Goal: Use online tool/utility: Utilize a website feature to perform a specific function

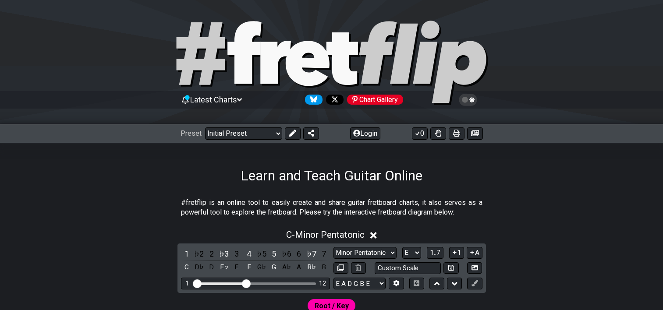
select select "E"
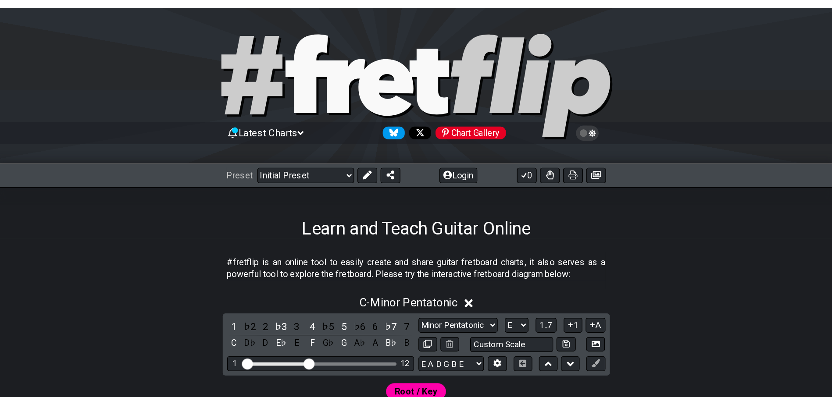
scroll to position [132, 0]
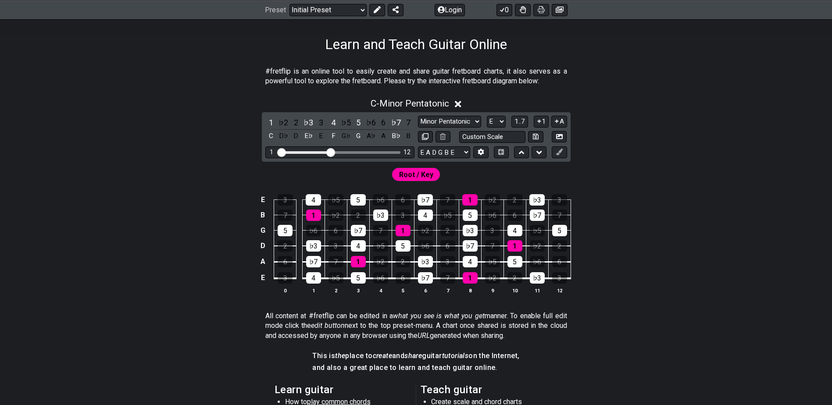
click at [458, 104] on icon at bounding box center [458, 104] width 7 height 9
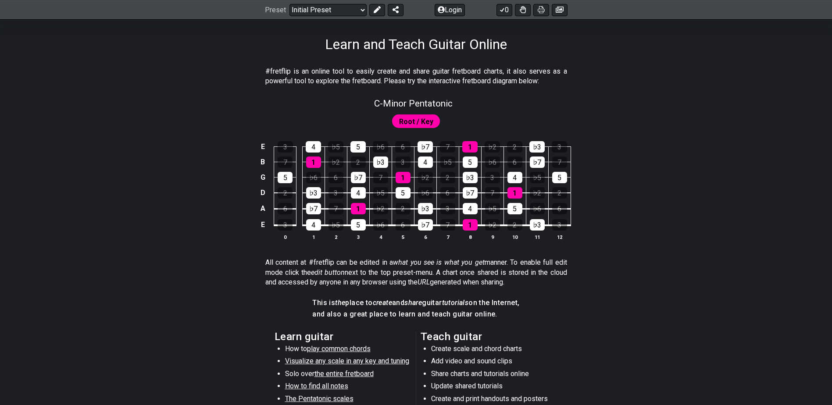
click at [429, 123] on span "Root / Key" at bounding box center [416, 121] width 34 height 13
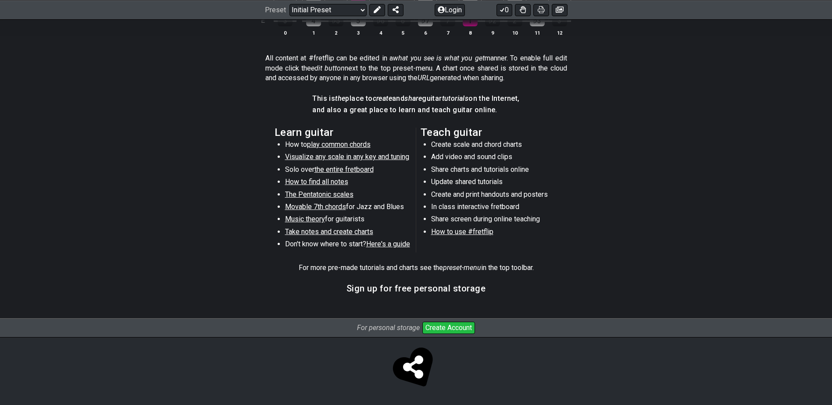
scroll to position [0, 0]
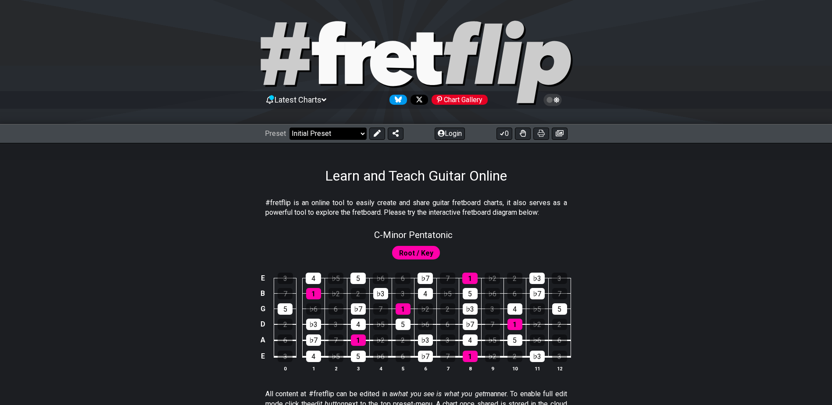
click at [362, 133] on select "Welcome to #fretflip! Initial Preset Custom Preset Minor Pentatonic Major Penta…" at bounding box center [327, 134] width 77 height 12
click at [371, 133] on button at bounding box center [377, 134] width 16 height 12
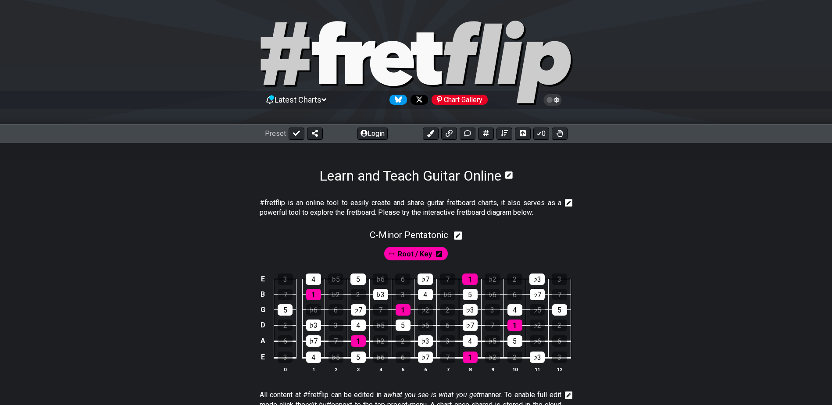
click at [424, 255] on span "Root / Key" at bounding box center [415, 254] width 34 height 13
click at [445, 236] on span "C - Minor Pentatonic" at bounding box center [409, 235] width 78 height 11
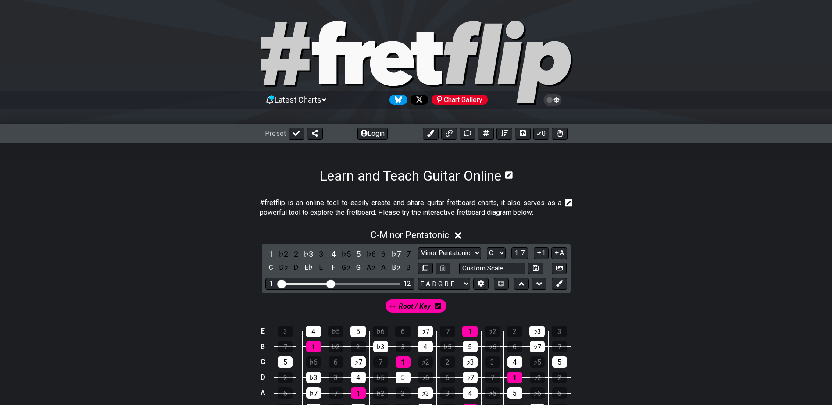
click at [392, 281] on div "1 12" at bounding box center [339, 284] width 149 height 12
click at [385, 283] on div "Visible fret range" at bounding box center [339, 284] width 121 height 3
drag, startPoint x: 328, startPoint y: 284, endPoint x: 383, endPoint y: 292, distance: 55.9
click at [383, 283] on input "Visible fret range" at bounding box center [340, 283] width 125 height 0
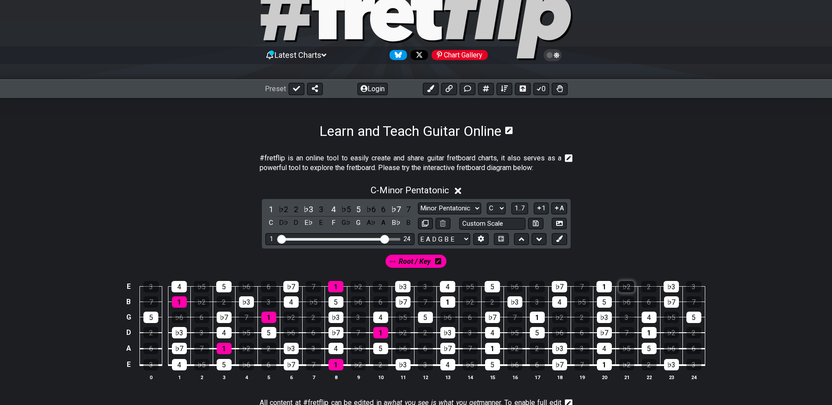
scroll to position [44, 0]
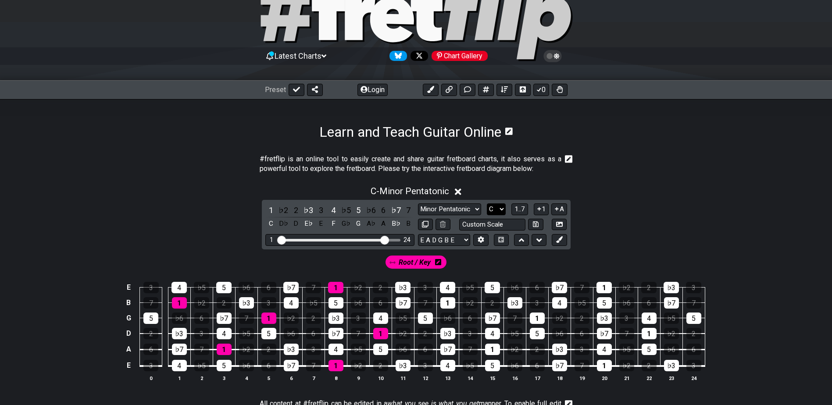
click at [502, 209] on select "A♭ A A♯ B♭ B C C♯ D♭ D D♯ E♭ E F F♯ G♭ G G♯" at bounding box center [496, 209] width 19 height 12
click at [487, 203] on select "A♭ A A♯ B♭ B C C♯ D♭ D D♯ E♭ E F F♯ G♭ G G♯" at bounding box center [496, 209] width 19 height 12
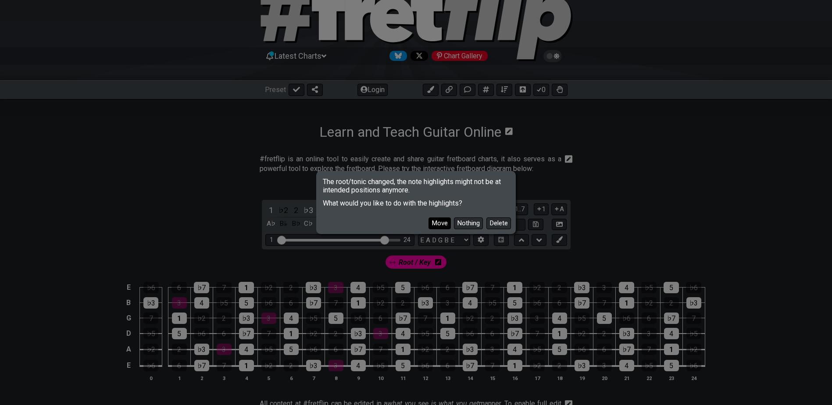
click at [436, 224] on button "Move" at bounding box center [439, 223] width 22 height 12
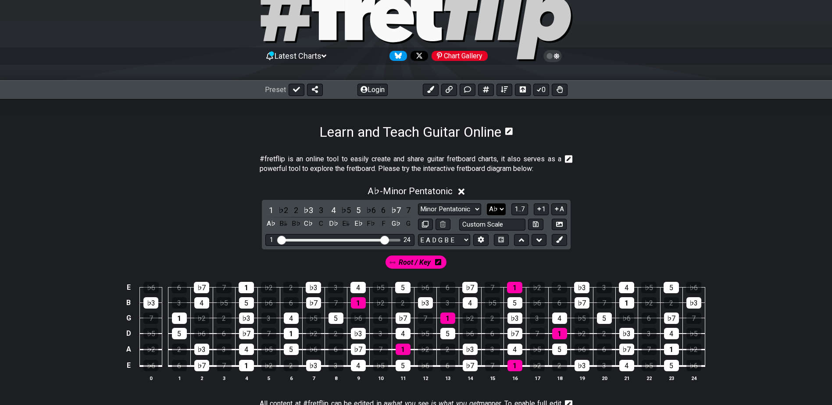
click at [501, 209] on select "A♭ A A♯ B♭ B C C♯ D♭ D D♯ E♭ E F F♯ G♭ G G♯" at bounding box center [496, 209] width 19 height 12
select select "A"
click at [487, 203] on select "A♭ A A♯ B♭ B C C♯ D♭ D D♯ E♭ E F F♯ G♭ G G♯" at bounding box center [496, 209] width 19 height 12
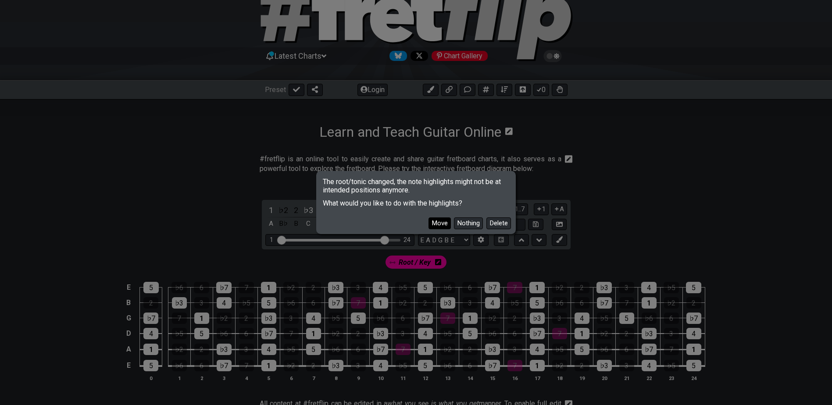
click at [442, 224] on button "Move" at bounding box center [439, 223] width 22 height 12
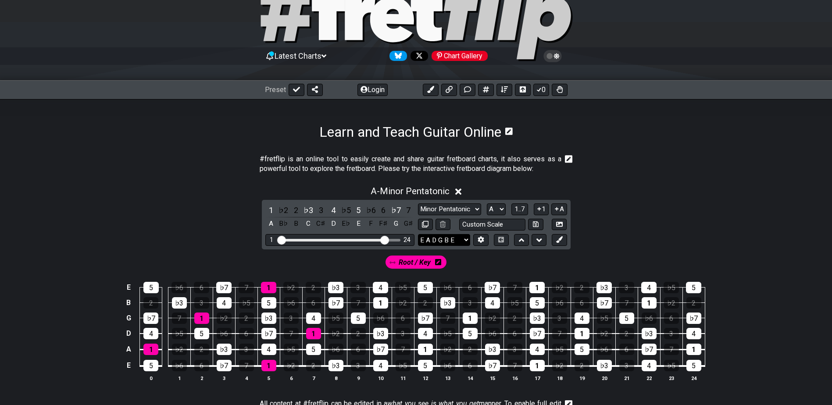
click at [465, 241] on select "E A D G B E E A D G B E E A D G B E B E A D F♯ B A D G C E A D A D G B E E♭ A♭ …" at bounding box center [444, 240] width 52 height 12
select select "Eb Ab Db Gb Bb Eb"
click at [418, 234] on select "E A D G B E E A D G B E E A D G B E B E A D F♯ B A D G C E A D A D G B E E♭ A♭ …" at bounding box center [444, 240] width 52 height 12
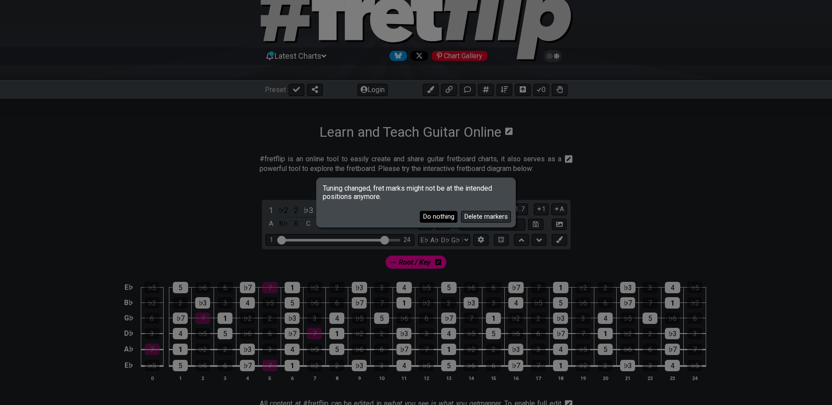
click at [437, 218] on button "Do nothing" at bounding box center [439, 217] width 38 height 12
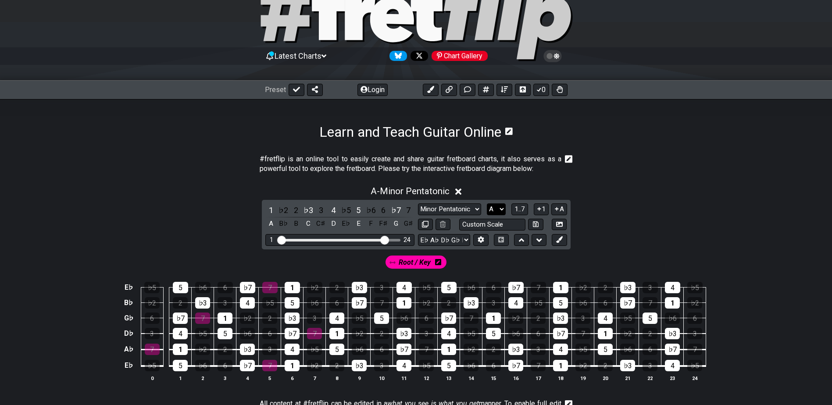
click at [500, 208] on select "A♭ A A♯ B♭ B C C♯ D♭ D D♯ E♭ E F F♯ G♭ G G♯" at bounding box center [496, 209] width 19 height 12
select select "Ab"
click at [487, 203] on select "A♭ A A♯ B♭ B C C♯ D♭ D D♯ E♭ E F F♯ G♭ G G♯" at bounding box center [496, 209] width 19 height 12
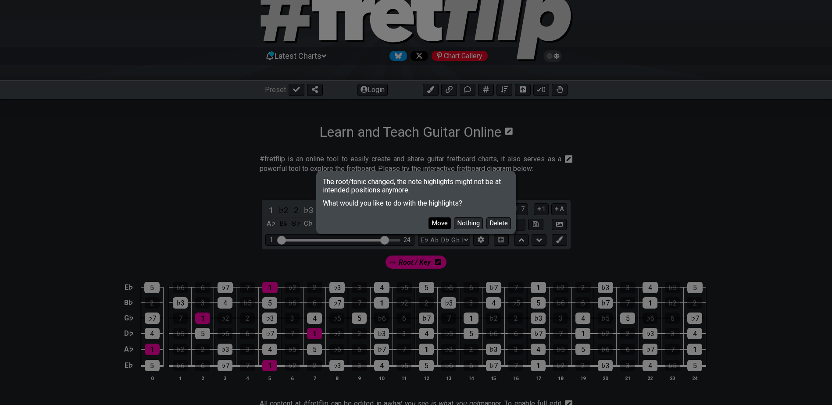
click at [438, 220] on button "Move" at bounding box center [439, 223] width 22 height 12
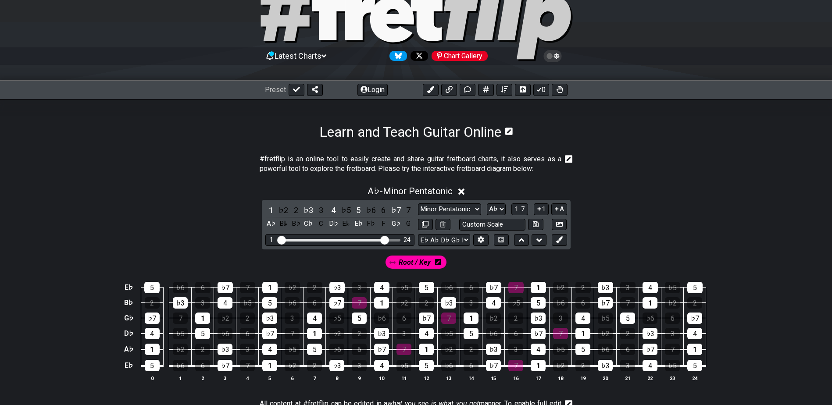
click at [435, 260] on div "Root / Key" at bounding box center [415, 262] width 61 height 13
click at [439, 264] on icon at bounding box center [438, 262] width 6 height 7
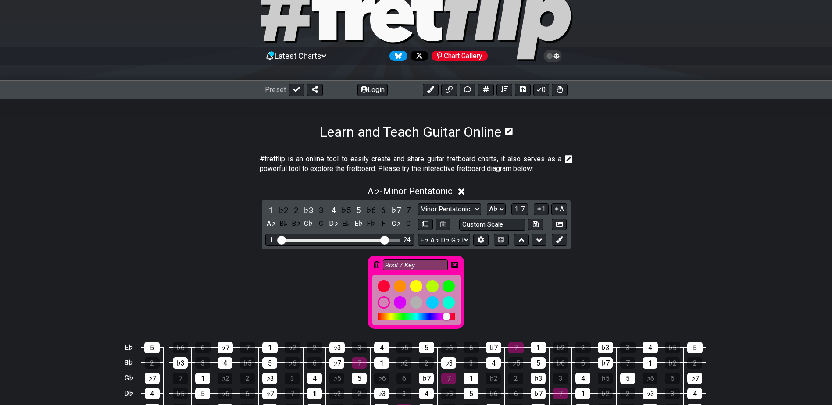
click at [508, 283] on div "Root / Key" at bounding box center [416, 289] width 684 height 81
click at [352, 268] on div "Root / Key" at bounding box center [416, 289] width 684 height 81
click at [488, 261] on div "Root / Key" at bounding box center [416, 289] width 684 height 81
click at [451, 264] on icon at bounding box center [454, 264] width 7 height 7
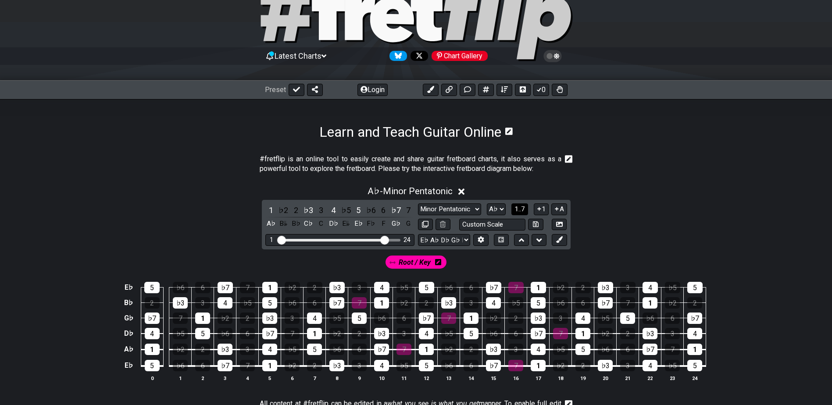
click at [523, 212] on span "1..7" at bounding box center [519, 209] width 11 height 8
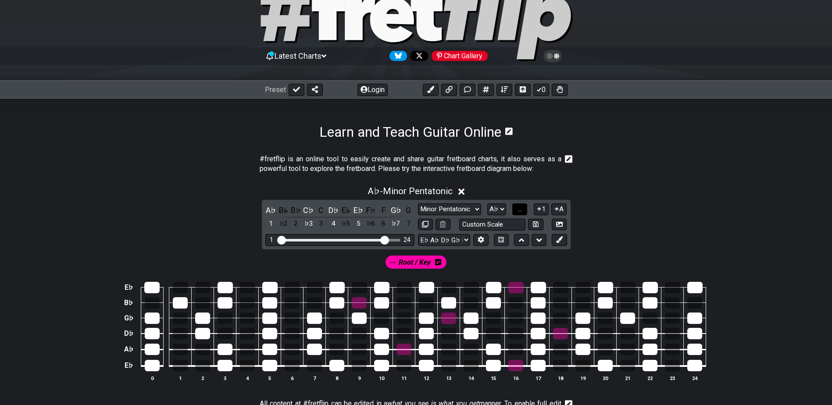
click at [522, 212] on span "..." at bounding box center [520, 209] width 4 height 8
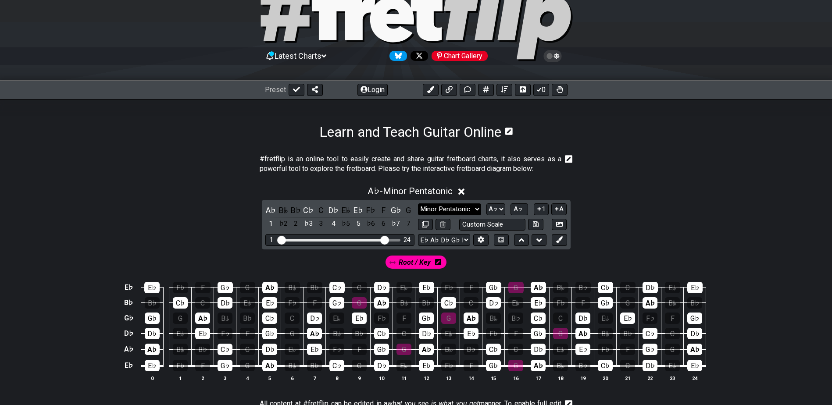
click at [475, 208] on select "Minor Pentatonic Click to edit Minor Pentatonic Major Pentatonic Minor Blues Ma…" at bounding box center [449, 209] width 63 height 12
select select "Minor / Aeolian"
click at [418, 203] on select "Minor Pentatonic Click to edit Minor Pentatonic Major Pentatonic Minor Blues Ma…" at bounding box center [449, 209] width 63 height 12
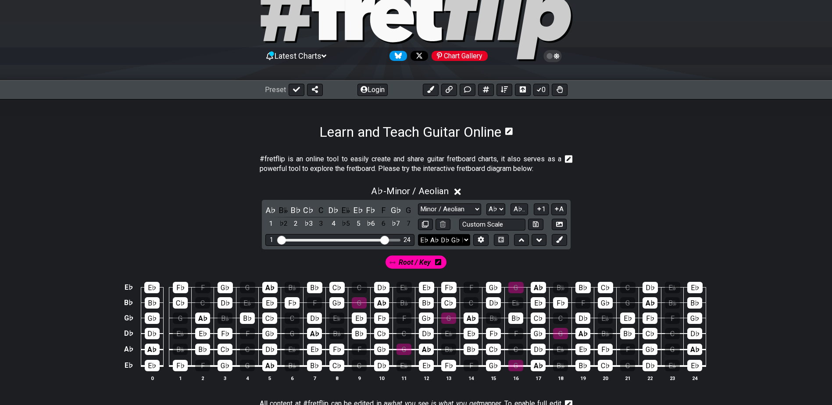
click at [465, 241] on select "E A D G B E E A D G B E E A D G B E B E A D F♯ B A D G C E A D A D G B E E♭ A♭ …" at bounding box center [444, 240] width 52 height 12
select select "E A D G B E"
click at [418, 234] on select "E A D G B E E A D G B E E A D G B E B E A D F♯ B A D G C E A D A D G B E E♭ A♭ …" at bounding box center [444, 240] width 52 height 12
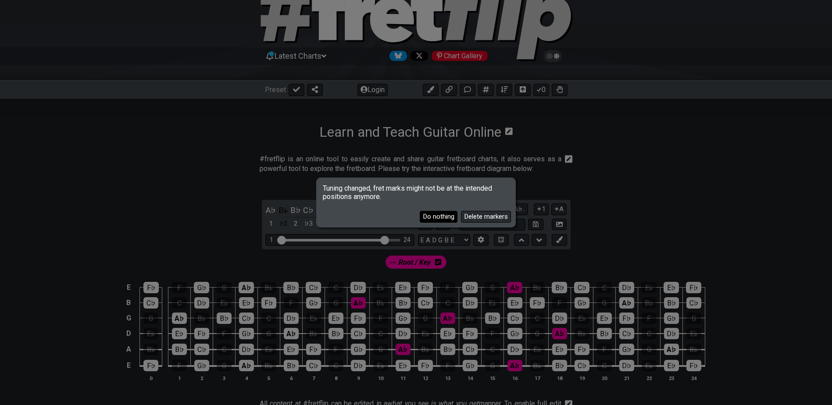
click at [444, 217] on button "Do nothing" at bounding box center [439, 217] width 38 height 12
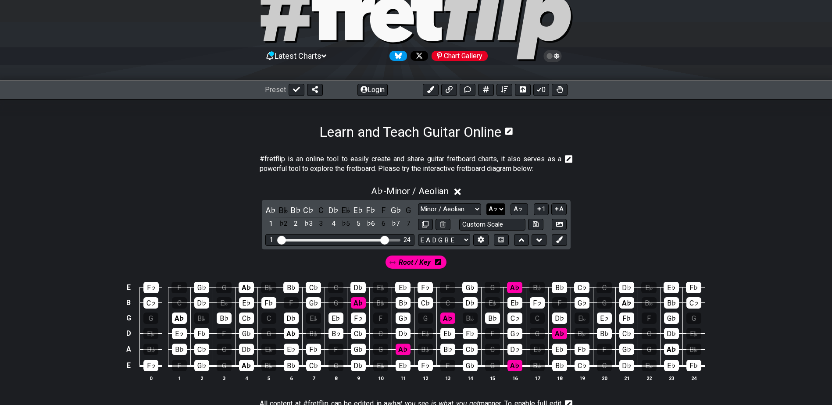
click at [497, 210] on select "A♭ A A♯ B♭ B C C♯ D♭ D D♯ E♭ E F F♯ G♭ G G♯" at bounding box center [495, 209] width 19 height 12
select select "A"
click at [487, 203] on select "A♭ A A♯ B♭ B C C♯ D♭ D D♯ E♭ E F F♯ G♭ G G♯" at bounding box center [495, 209] width 19 height 12
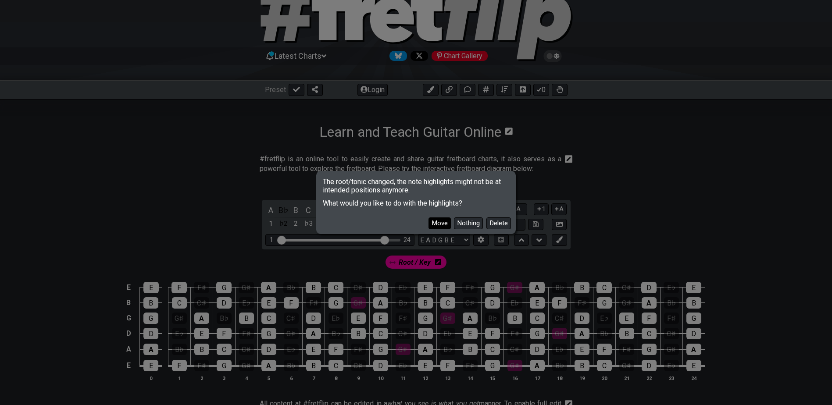
click at [442, 221] on button "Move" at bounding box center [439, 223] width 22 height 12
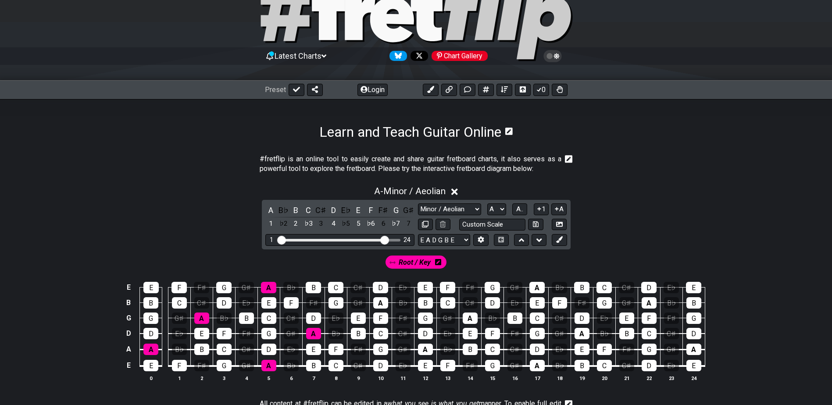
click at [437, 264] on icon at bounding box center [438, 262] width 6 height 7
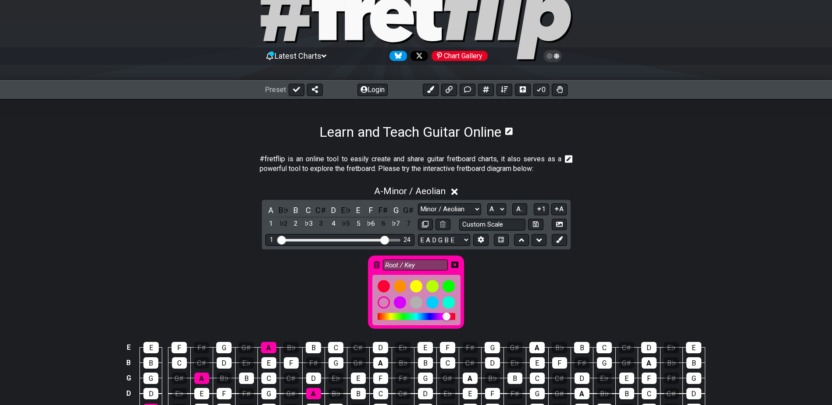
click at [375, 263] on icon at bounding box center [377, 264] width 6 height 7
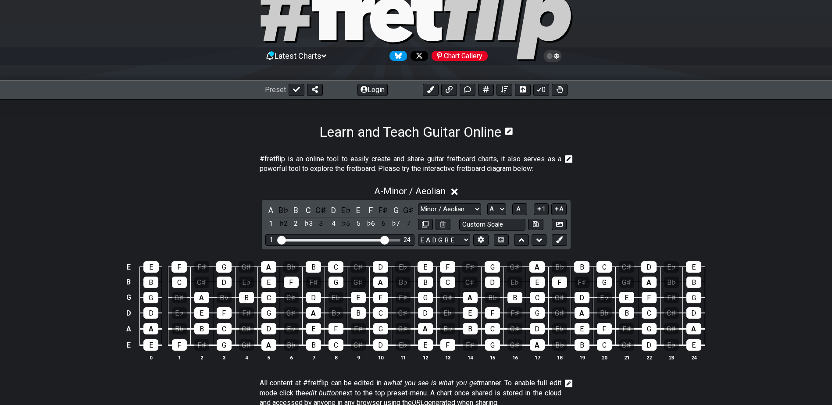
click at [366, 271] on td "G♯" at bounding box center [358, 274] width 22 height 15
click at [514, 207] on button "A.." at bounding box center [519, 209] width 15 height 12
click at [477, 212] on select "Minor Pentatonic Click to edit Minor Pentatonic Major Pentatonic Minor Blues Ma…" at bounding box center [449, 209] width 63 height 12
click at [418, 203] on select "Minor Pentatonic Click to edit Minor Pentatonic Major Pentatonic Minor Blues Ma…" at bounding box center [449, 209] width 63 height 12
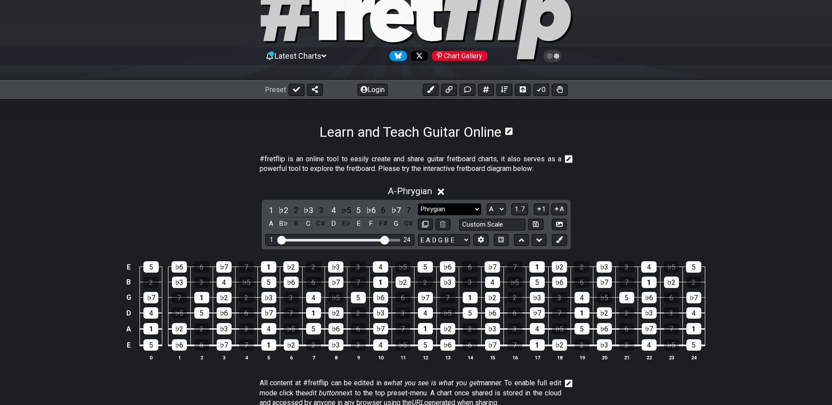
click at [474, 207] on select "Minor Pentatonic Click to edit Minor Pentatonic Major Pentatonic Minor Blues Ma…" at bounding box center [449, 209] width 63 height 12
click at [418, 203] on select "Minor Pentatonic Click to edit Minor Pentatonic Major Pentatonic Minor Blues Ma…" at bounding box center [449, 209] width 63 height 12
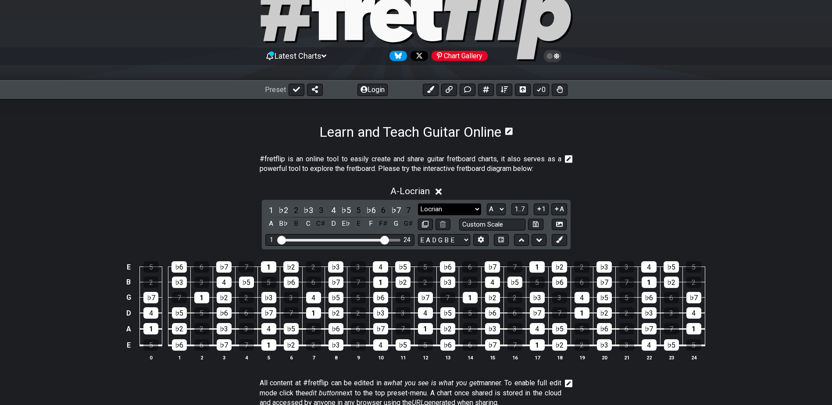
click at [474, 209] on select "Minor Pentatonic Click to edit Minor Pentatonic Major Pentatonic Minor Blues Ma…" at bounding box center [449, 209] width 63 height 12
click at [418, 203] on select "Minor Pentatonic Click to edit Minor Pentatonic Major Pentatonic Minor Blues Ma…" at bounding box center [449, 209] width 63 height 12
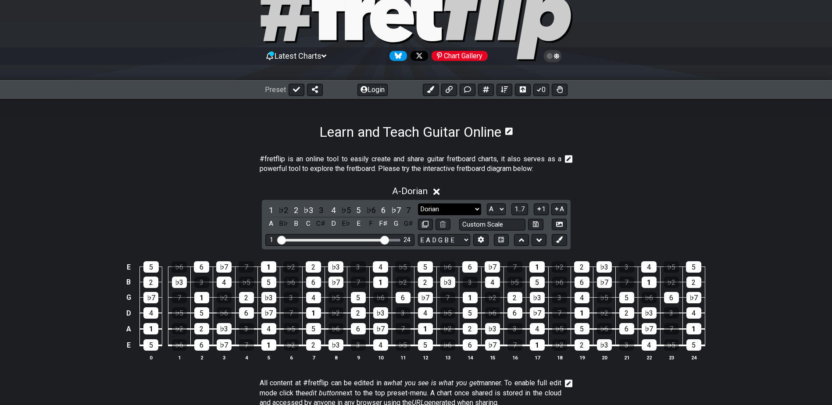
click at [474, 207] on select "Minor Pentatonic Click to edit Minor Pentatonic Major Pentatonic Minor Blues Ma…" at bounding box center [449, 209] width 63 height 12
select select "Minor / Aeolian"
click at [418, 203] on select "Minor Pentatonic Click to edit Minor Pentatonic Major Pentatonic Minor Blues Ma…" at bounding box center [449, 209] width 63 height 12
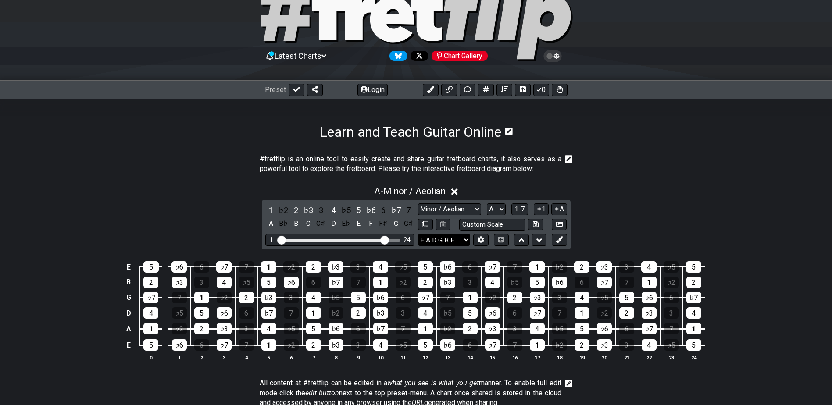
click at [464, 237] on select "E A D G B E E A D G B E E A D G B E B E A D F♯ B A D G C E A D A D G B E E♭ A♭ …" at bounding box center [444, 240] width 52 height 12
select select "D A D G B E"
click at [418, 234] on select "E A D G B E E A D G B E E A D G B E B E A D F♯ B A D G C E A D A D G B E E♭ A♭ …" at bounding box center [444, 240] width 52 height 12
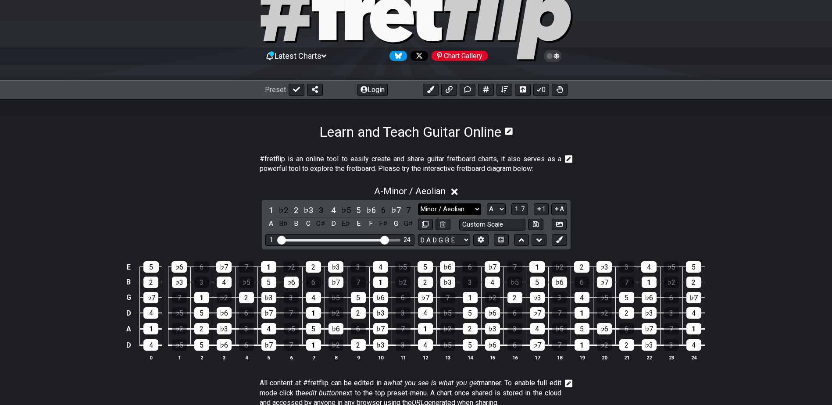
click at [476, 209] on select "Minor Pentatonic Click to edit Minor Pentatonic Major Pentatonic Minor Blues Ma…" at bounding box center [449, 209] width 63 height 12
